Goal: Task Accomplishment & Management: Complete application form

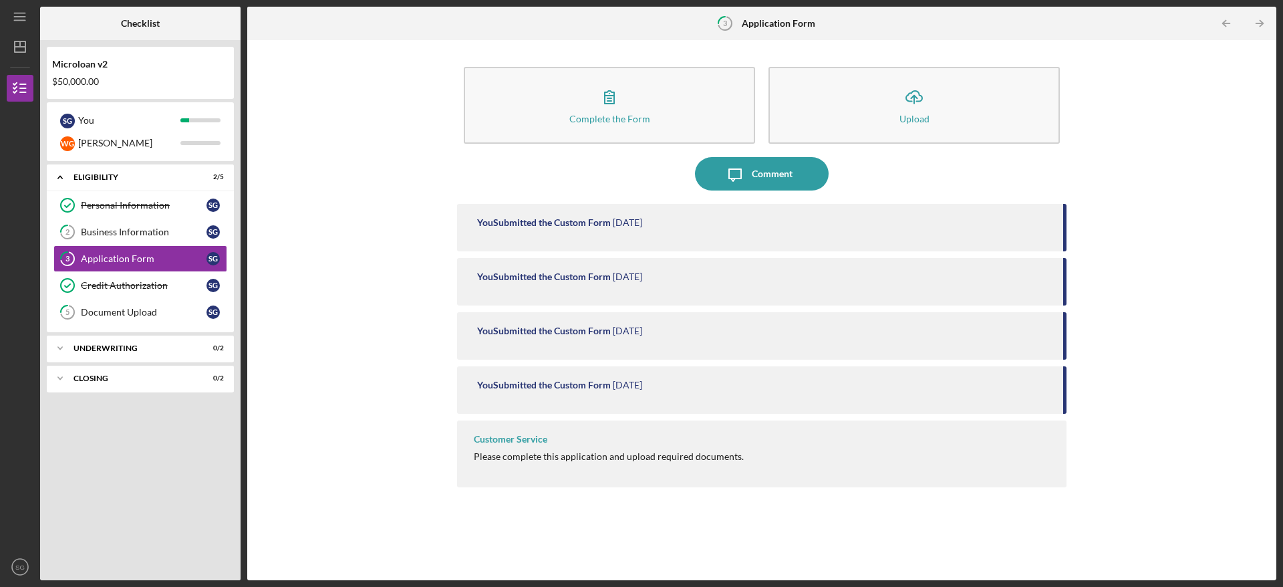
click at [1166, 378] on div "Complete the Form Form Icon/Upload Upload Icon/Message Comment You Submitted th…" at bounding box center [762, 310] width 1016 height 527
click at [136, 230] on div "Business Information" at bounding box center [144, 232] width 126 height 11
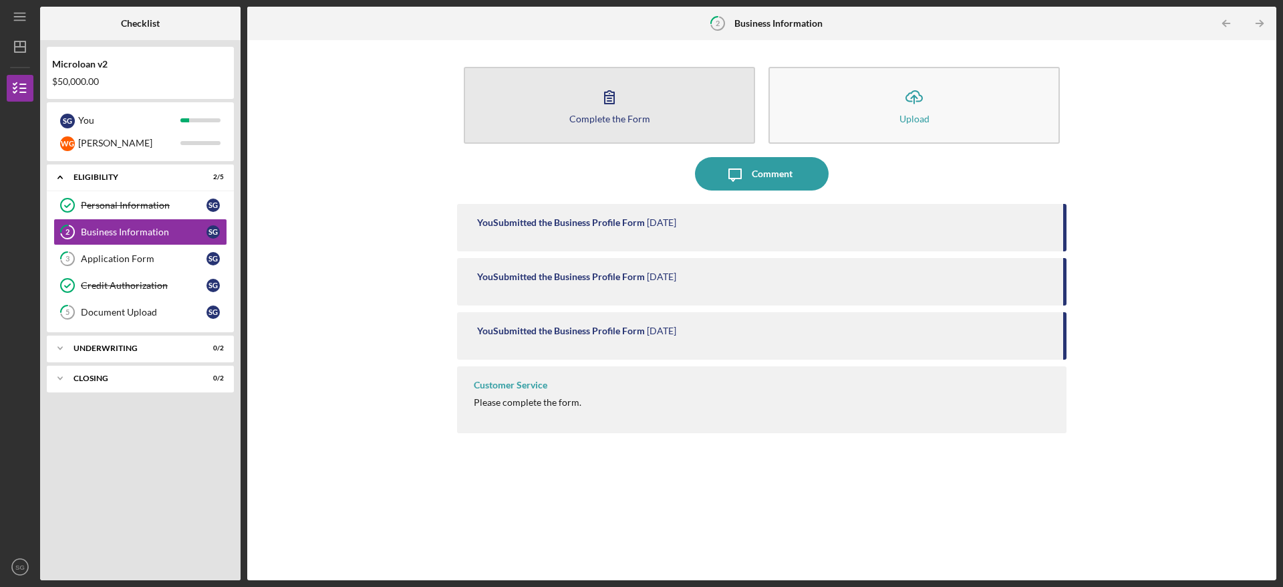
click at [614, 90] on icon "button" at bounding box center [609, 96] width 33 height 33
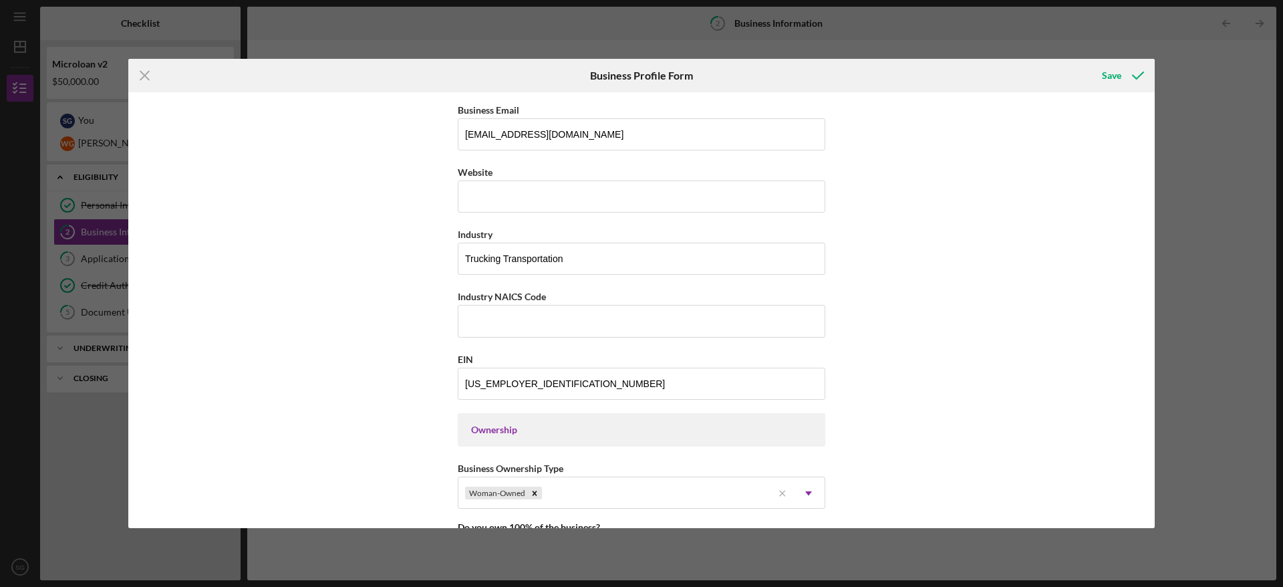
scroll to position [497, 0]
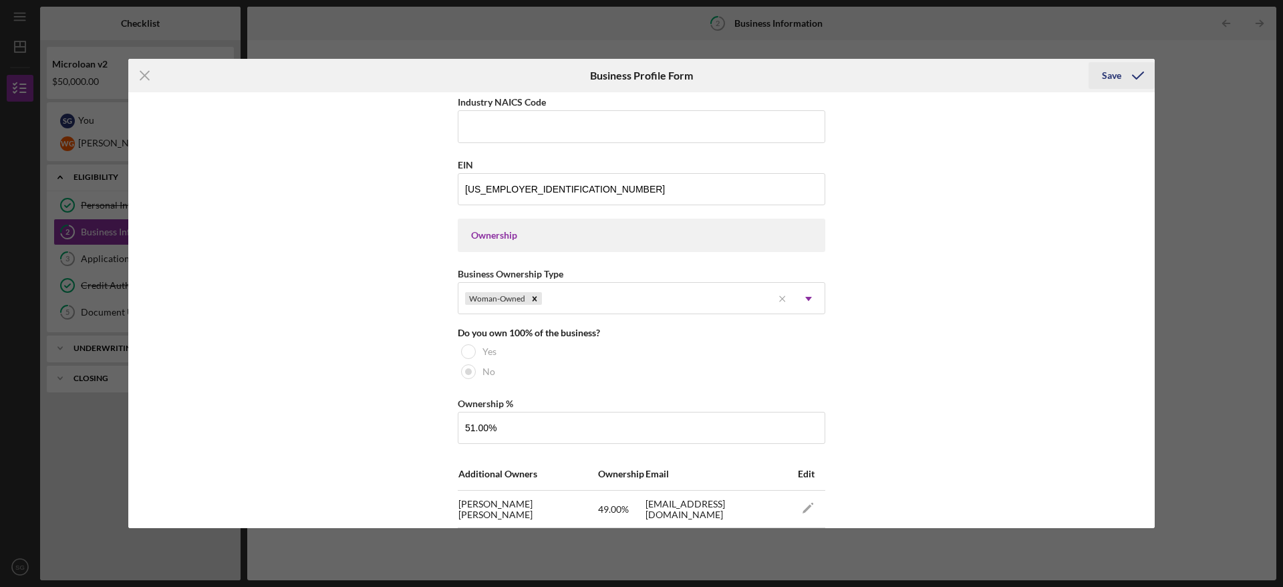
click at [1115, 75] on div "Save" at bounding box center [1111, 75] width 19 height 27
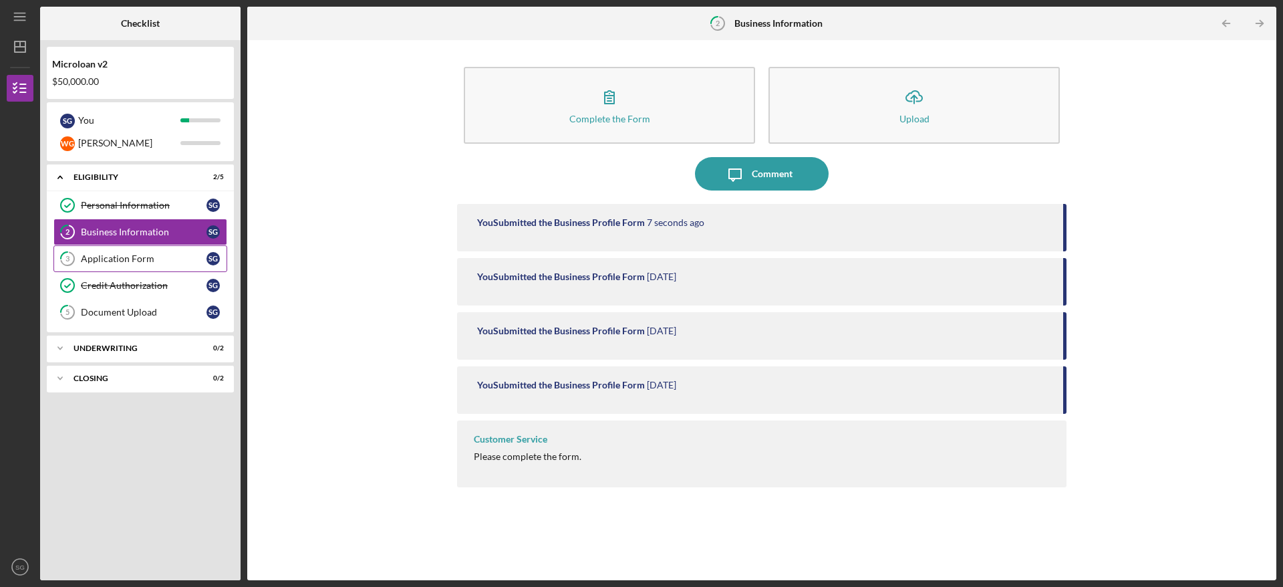
click at [130, 258] on div "Application Form" at bounding box center [144, 258] width 126 height 11
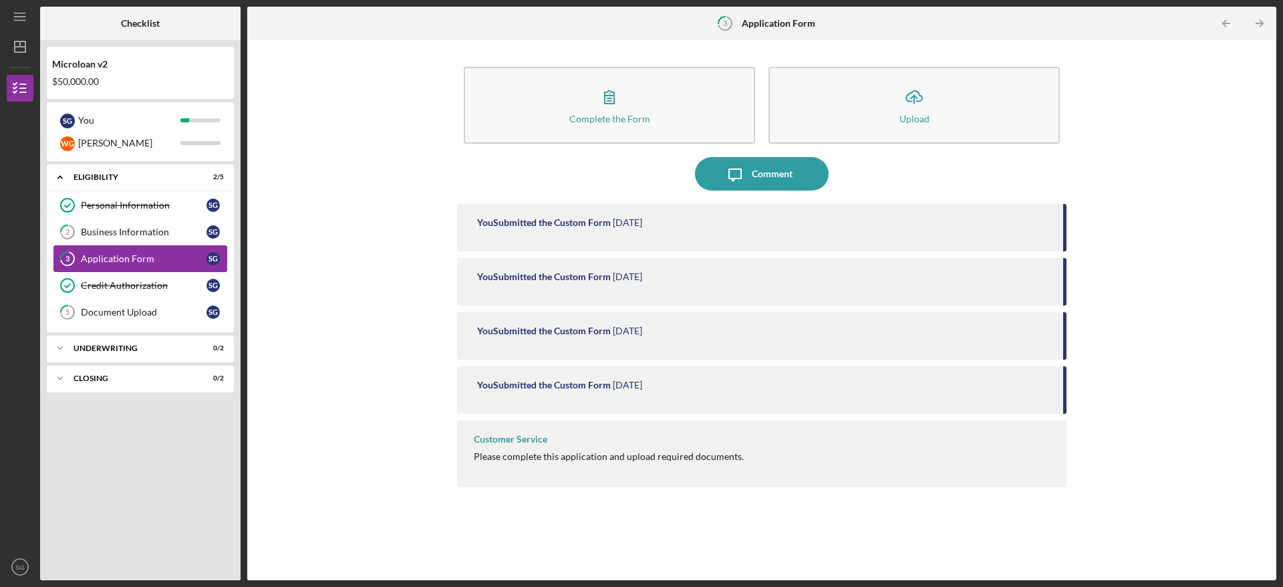
click at [130, 258] on div "Application Form" at bounding box center [144, 258] width 126 height 11
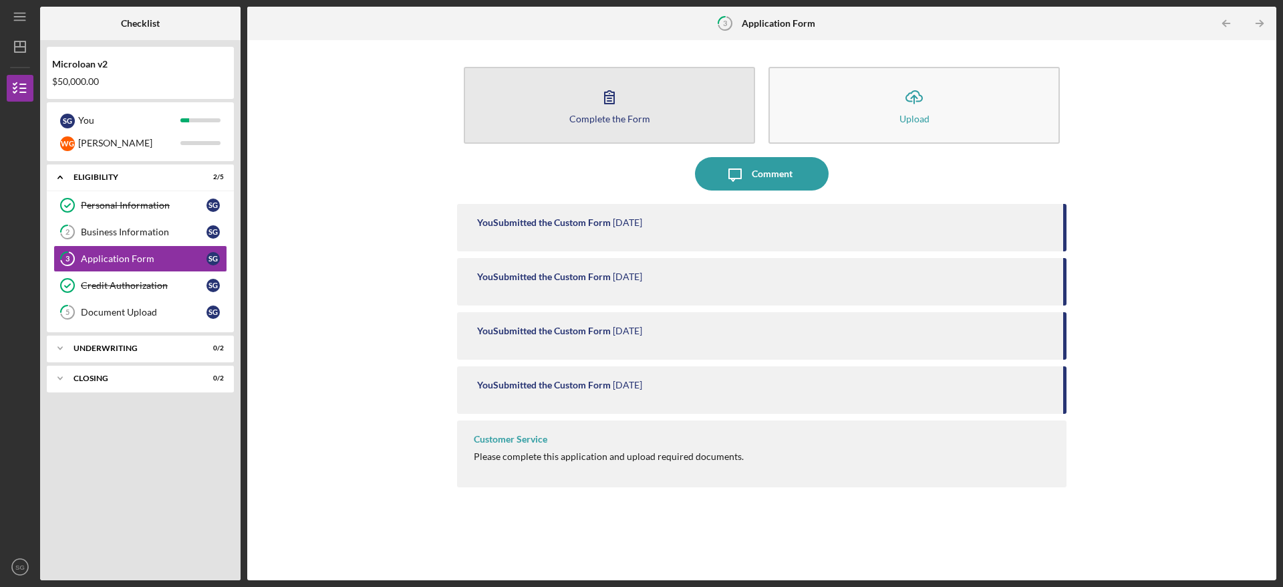
click at [604, 111] on icon "button" at bounding box center [609, 96] width 33 height 33
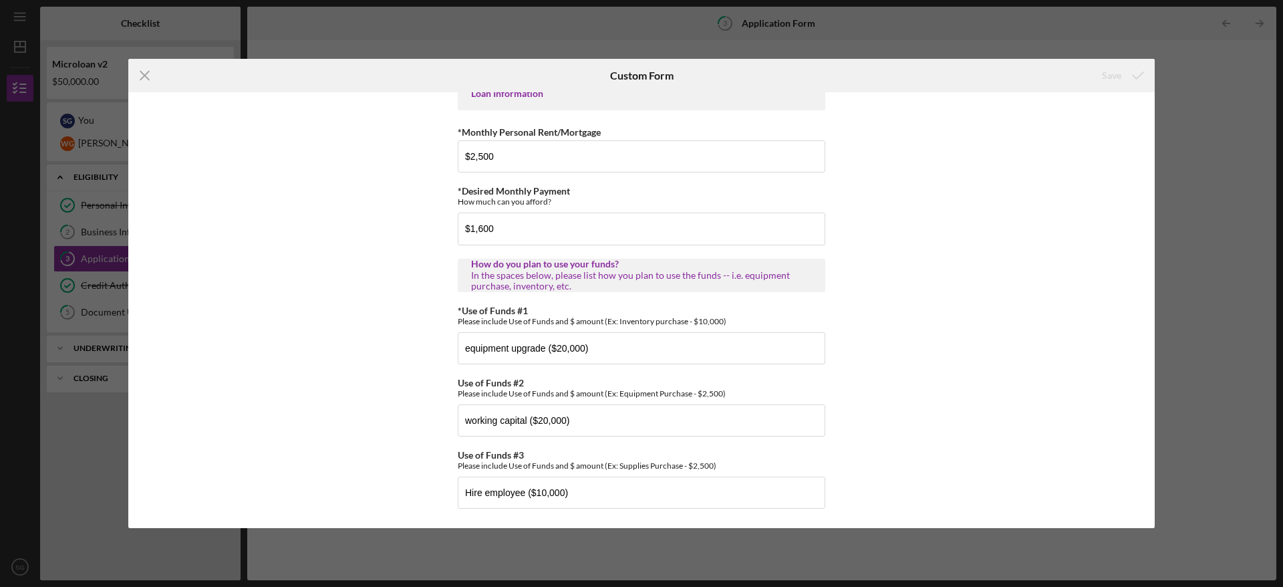
scroll to position [686, 0]
drag, startPoint x: 579, startPoint y: 488, endPoint x: 350, endPoint y: 494, distance: 230.0
click at [350, 494] on div "*Applicant Personal Phone Number [PHONE_NUMBER] *How did you hear about us? Nam…" at bounding box center [641, 310] width 1027 height 436
click at [543, 418] on input "working capital ($20,000)" at bounding box center [642, 420] width 368 height 32
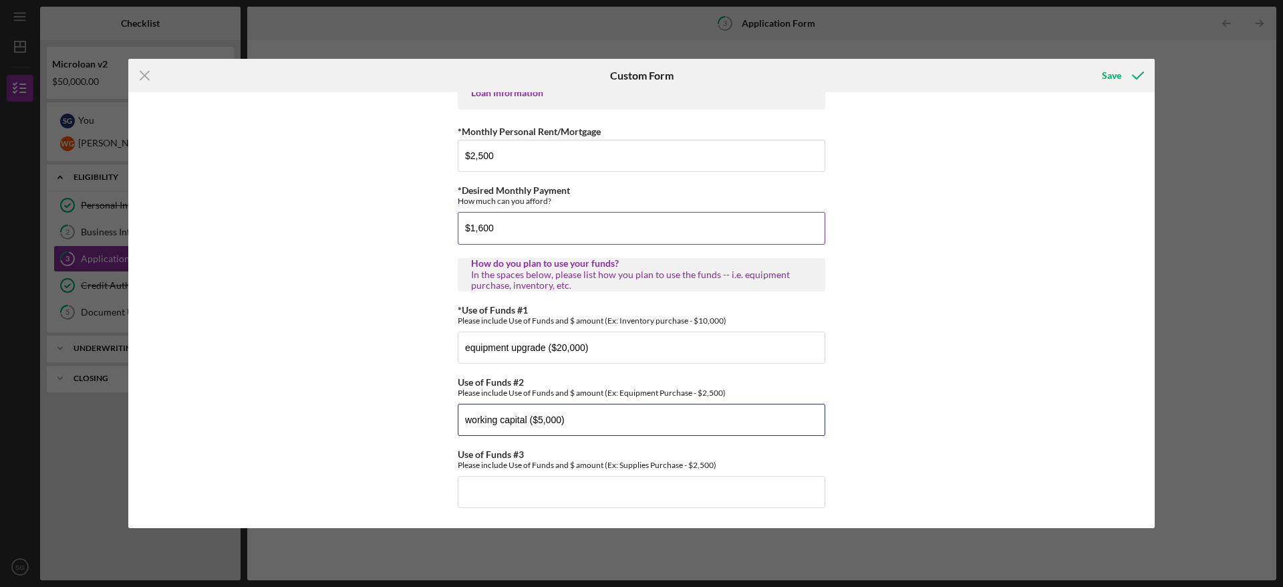
type input "working capital ($5,000)"
click at [499, 227] on input "$1,600" at bounding box center [642, 228] width 368 height 32
type input "$1"
click at [422, 193] on div "*Applicant Personal Phone Number [PHONE_NUMBER] *How did you hear about us? Nam…" at bounding box center [641, 310] width 1027 height 436
click at [485, 223] on input "$800" at bounding box center [642, 228] width 368 height 32
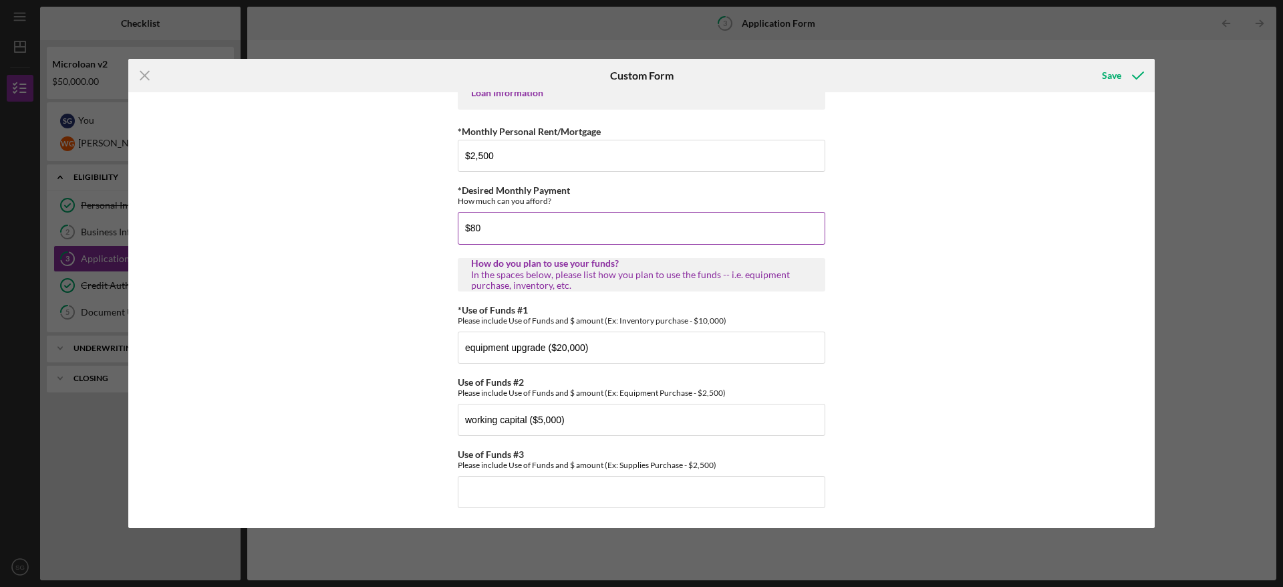
type input "$8"
type input "$900"
click at [279, 285] on div "*Applicant Personal Phone Number [PHONE_NUMBER] *How did you hear about us? Nam…" at bounding box center [641, 310] width 1027 height 436
click at [1123, 78] on icon "submit" at bounding box center [1138, 75] width 33 height 33
